Goal: Find specific page/section: Find specific page/section

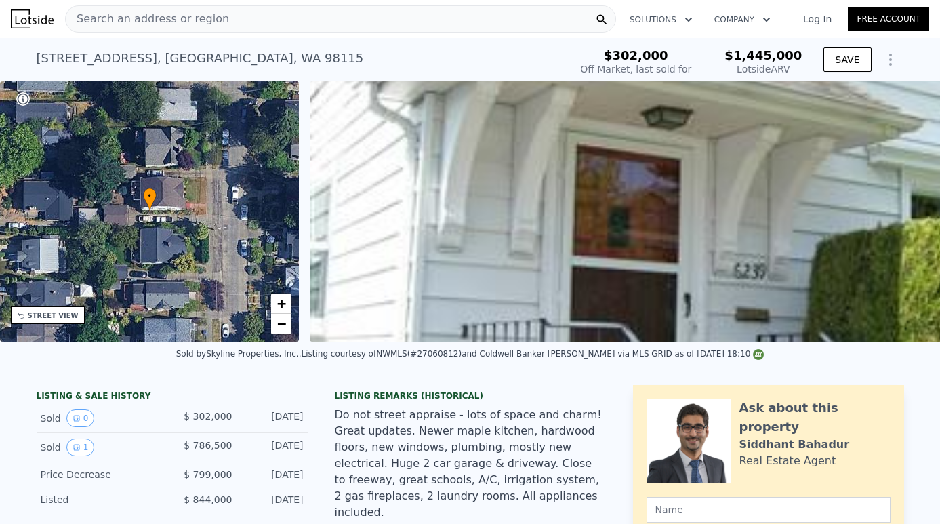
click at [321, 26] on div "Search an address or region" at bounding box center [340, 18] width 551 height 27
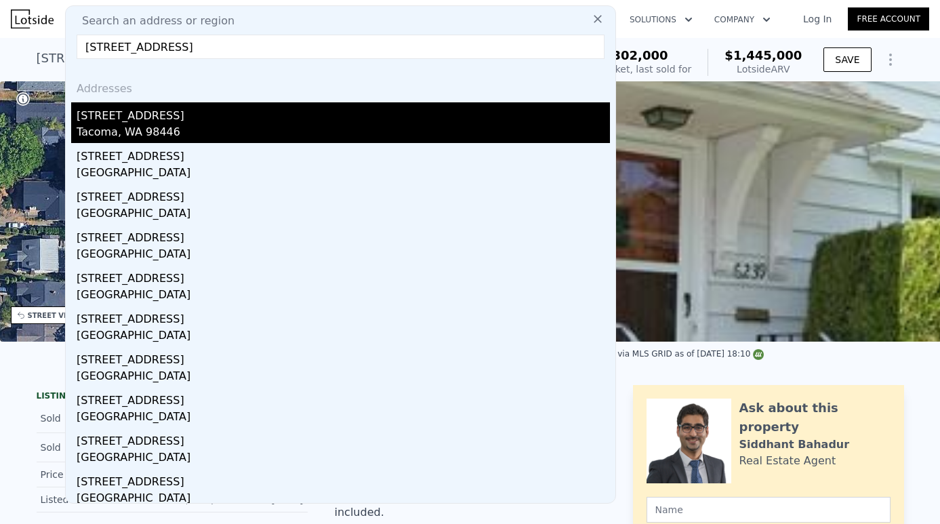
type input "[STREET_ADDRESS]"
click at [186, 127] on div "Tacoma, WA 98446" at bounding box center [343, 133] width 533 height 19
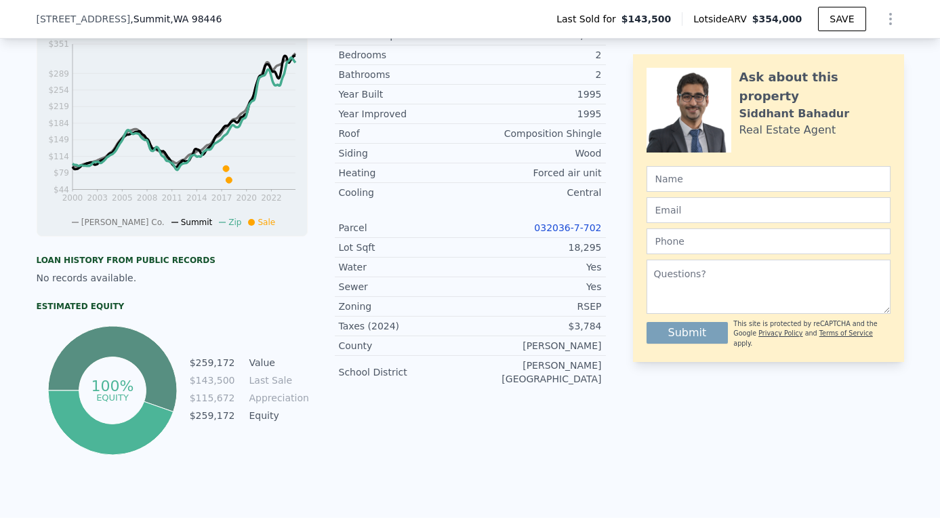
scroll to position [567, 0]
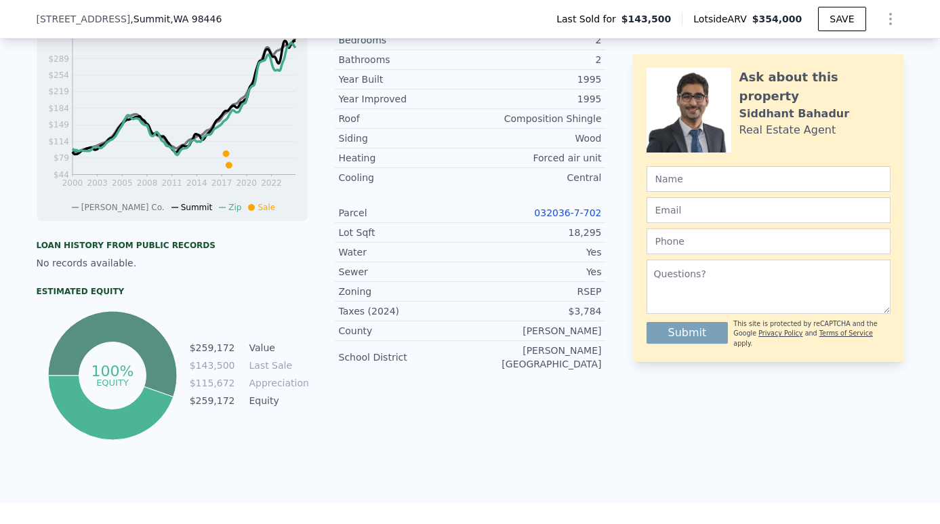
click at [558, 207] on link "032036-7-702" at bounding box center [567, 212] width 67 height 11
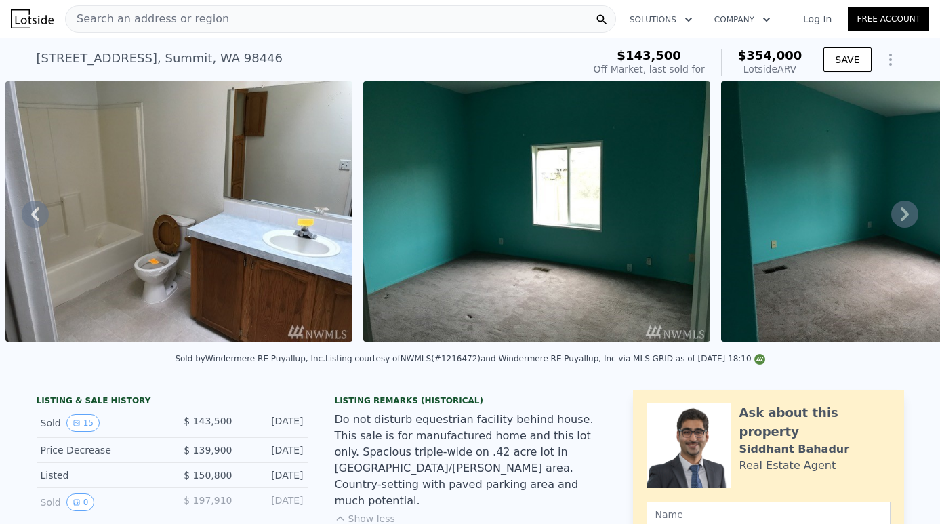
scroll to position [0, 0]
click at [311, 16] on div "Search an address or region" at bounding box center [340, 18] width 551 height 27
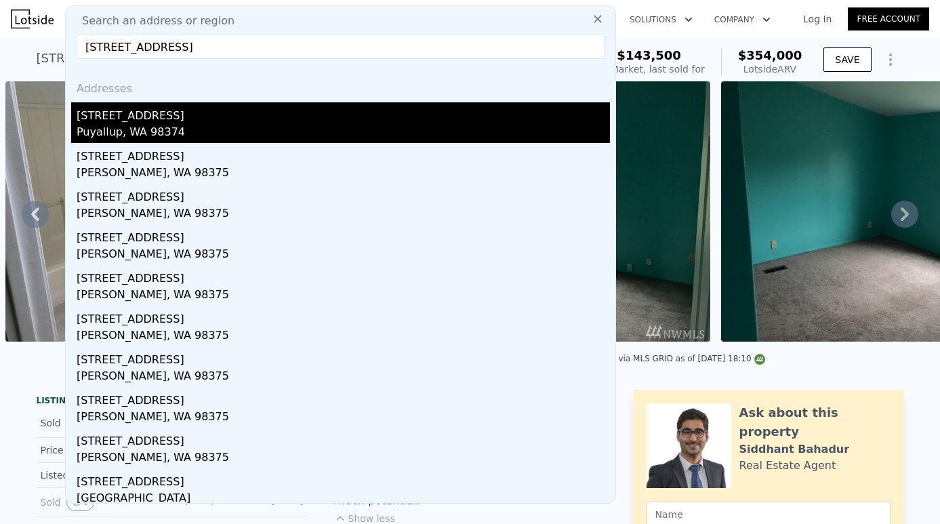
type input "[STREET_ADDRESS]"
click at [180, 115] on div "[STREET_ADDRESS]" at bounding box center [343, 113] width 533 height 22
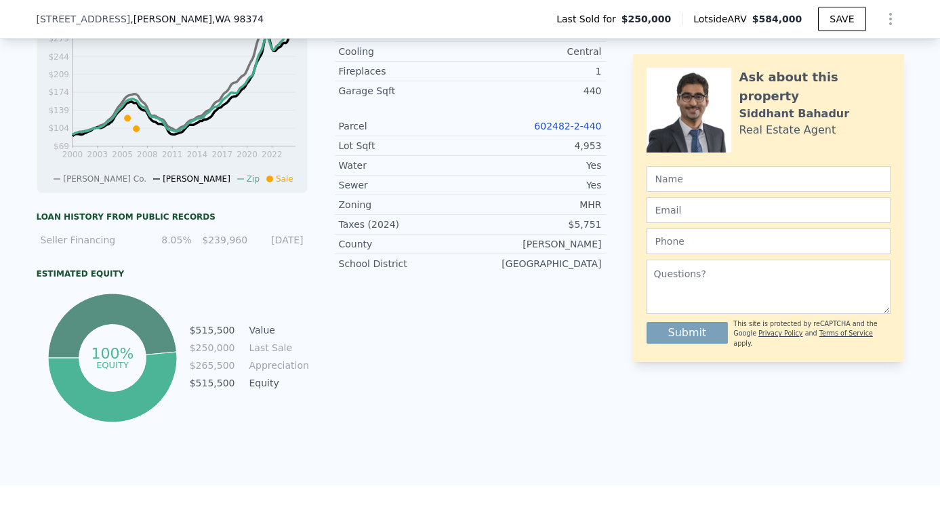
scroll to position [459, 0]
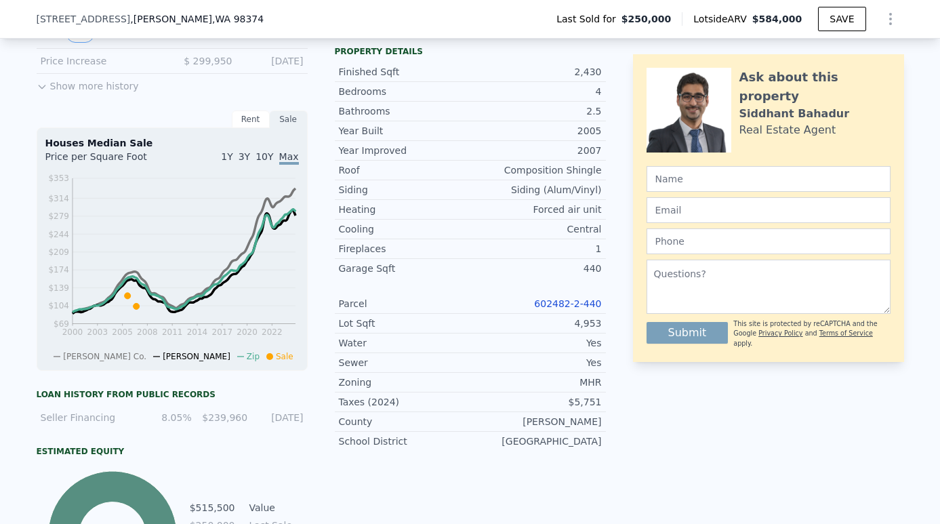
click at [581, 298] on link "602482-2-440" at bounding box center [567, 303] width 67 height 11
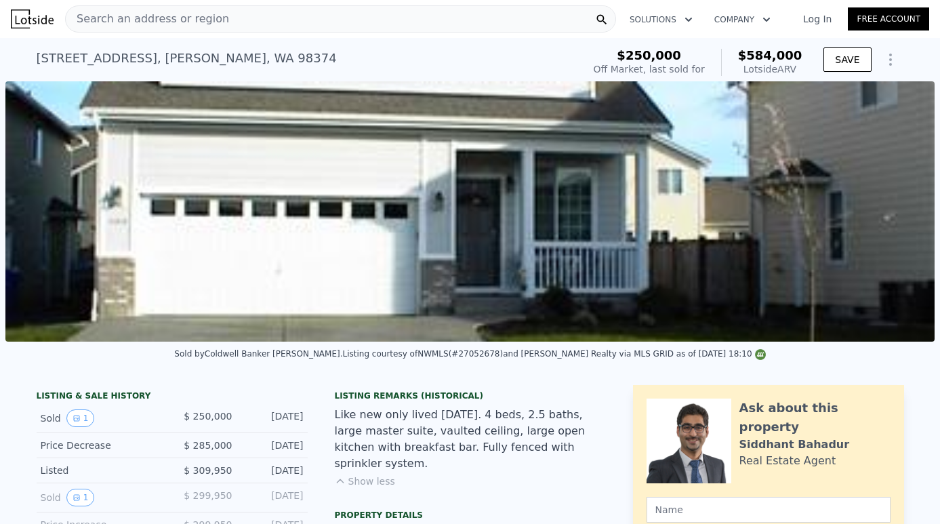
scroll to position [0, 0]
click at [447, 18] on div "Search an address or region" at bounding box center [340, 18] width 551 height 27
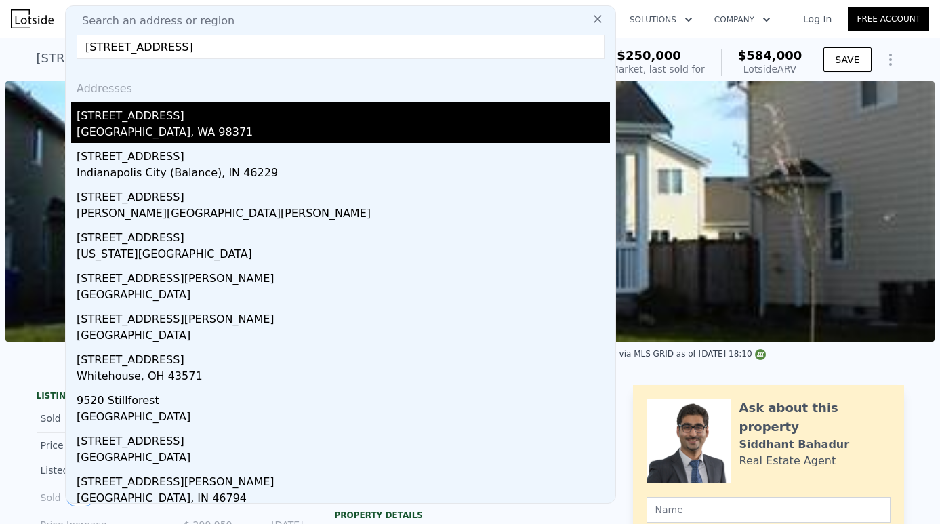
type input "[STREET_ADDRESS]"
click at [238, 131] on div "[GEOGRAPHIC_DATA], WA 98371" at bounding box center [343, 133] width 533 height 19
